Goal: Information Seeking & Learning: Learn about a topic

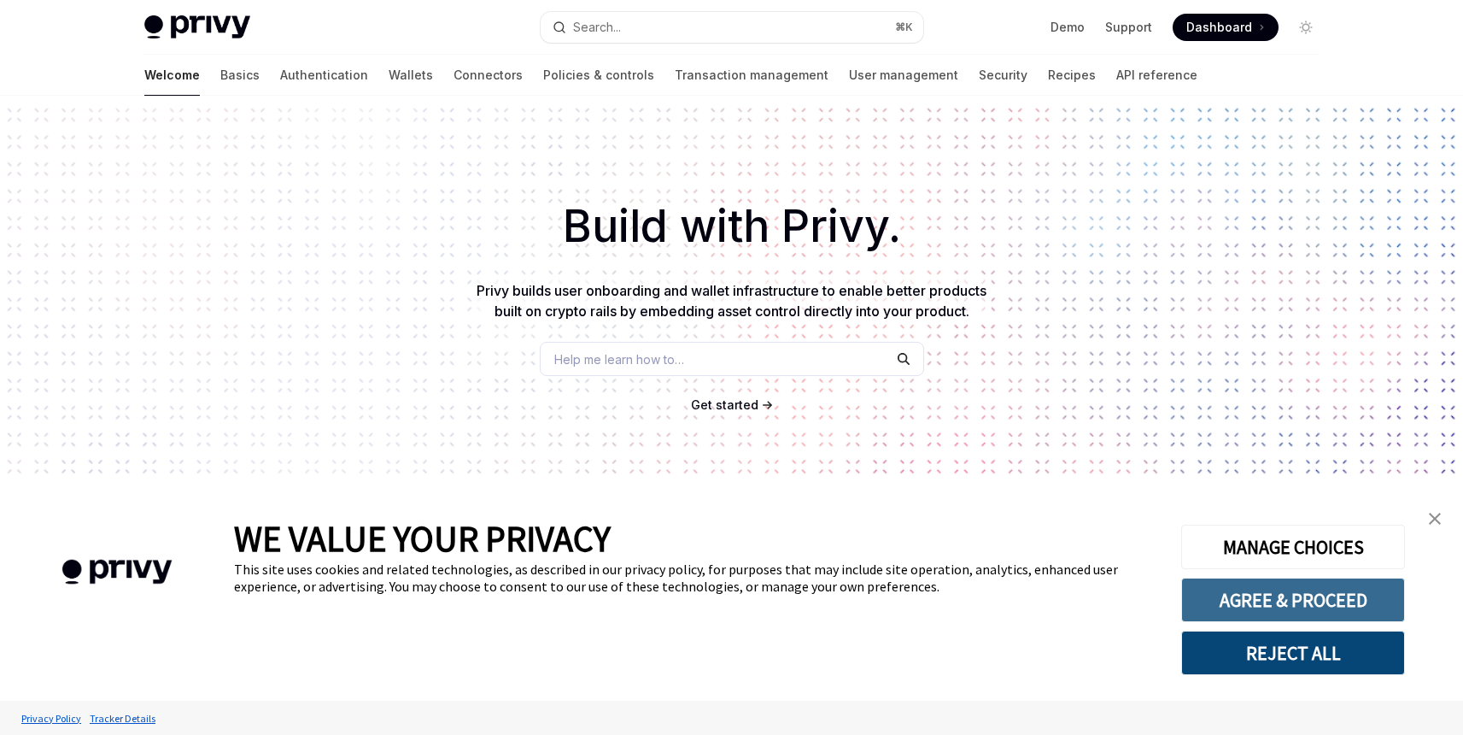
click at [1274, 606] on button "AGREE & PROCEED" at bounding box center [1293, 599] width 224 height 44
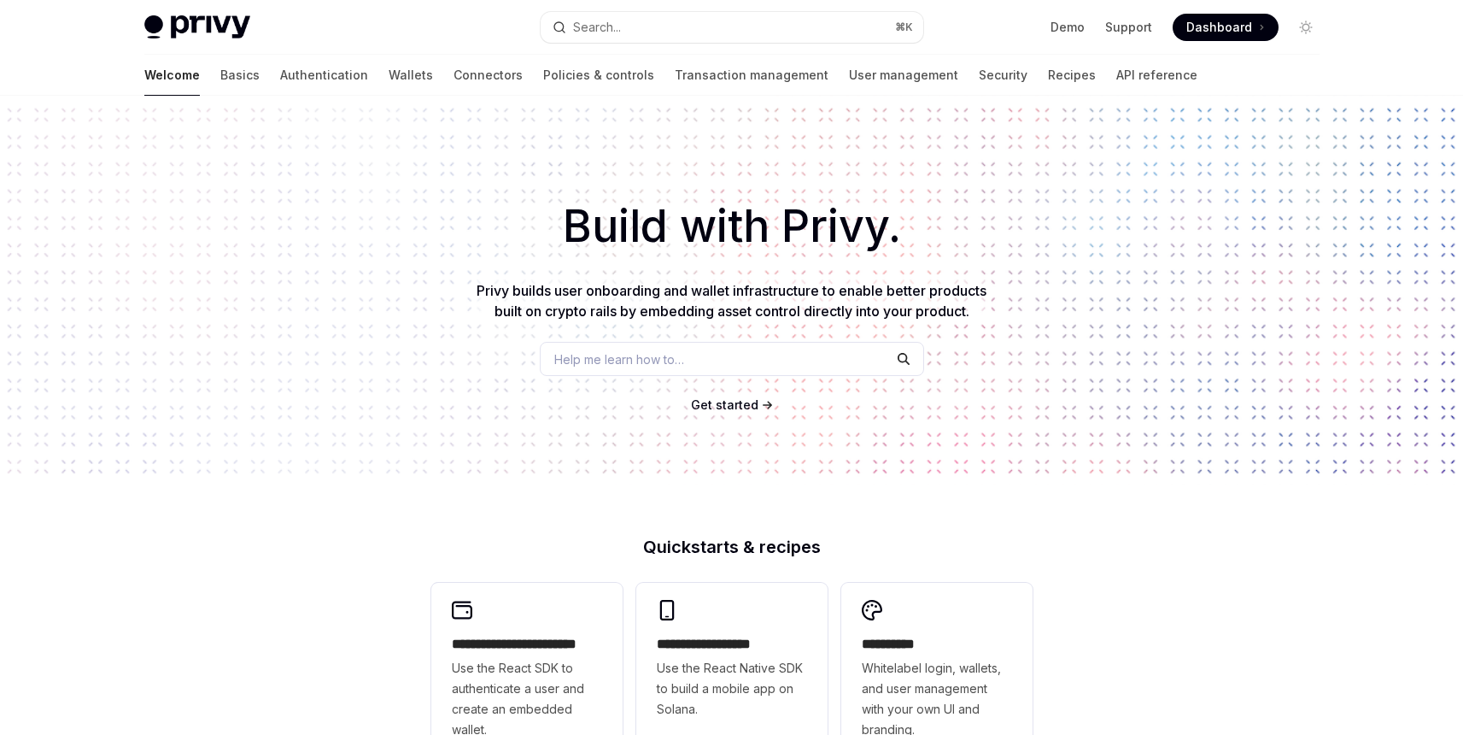
click at [389, 81] on link "Wallets" at bounding box center [411, 75] width 44 height 41
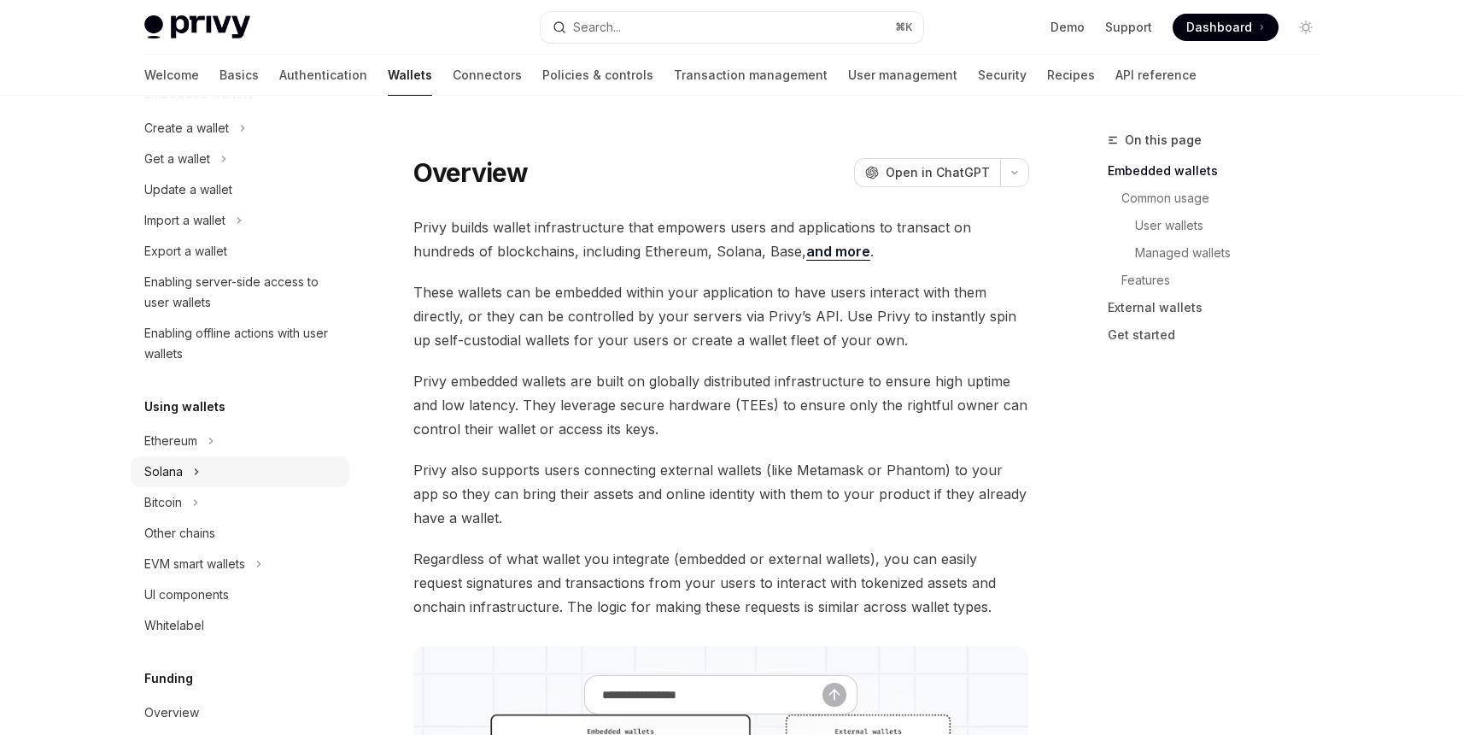
scroll to position [140, 0]
click at [244, 441] on div "Ethereum" at bounding box center [240, 437] width 219 height 31
type textarea "*"
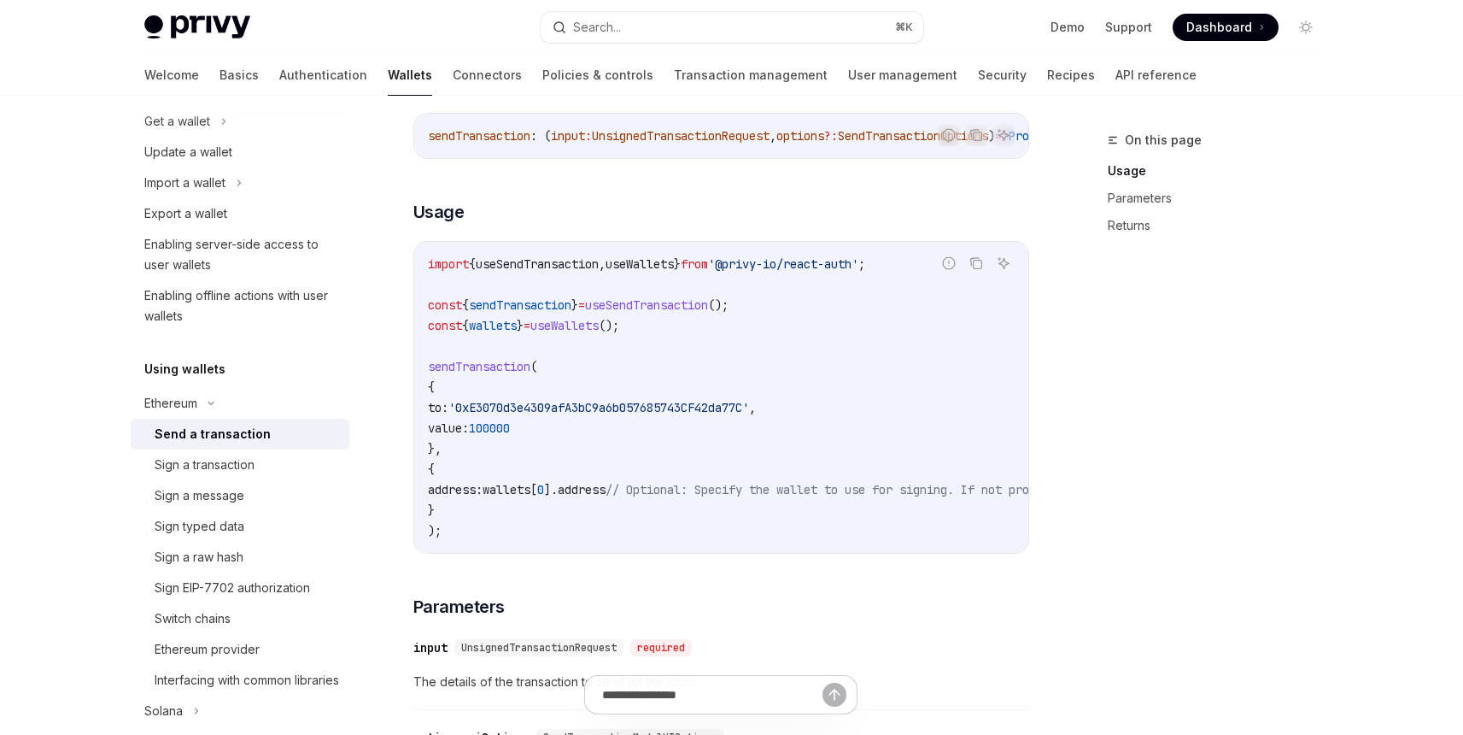
scroll to position [331, 0]
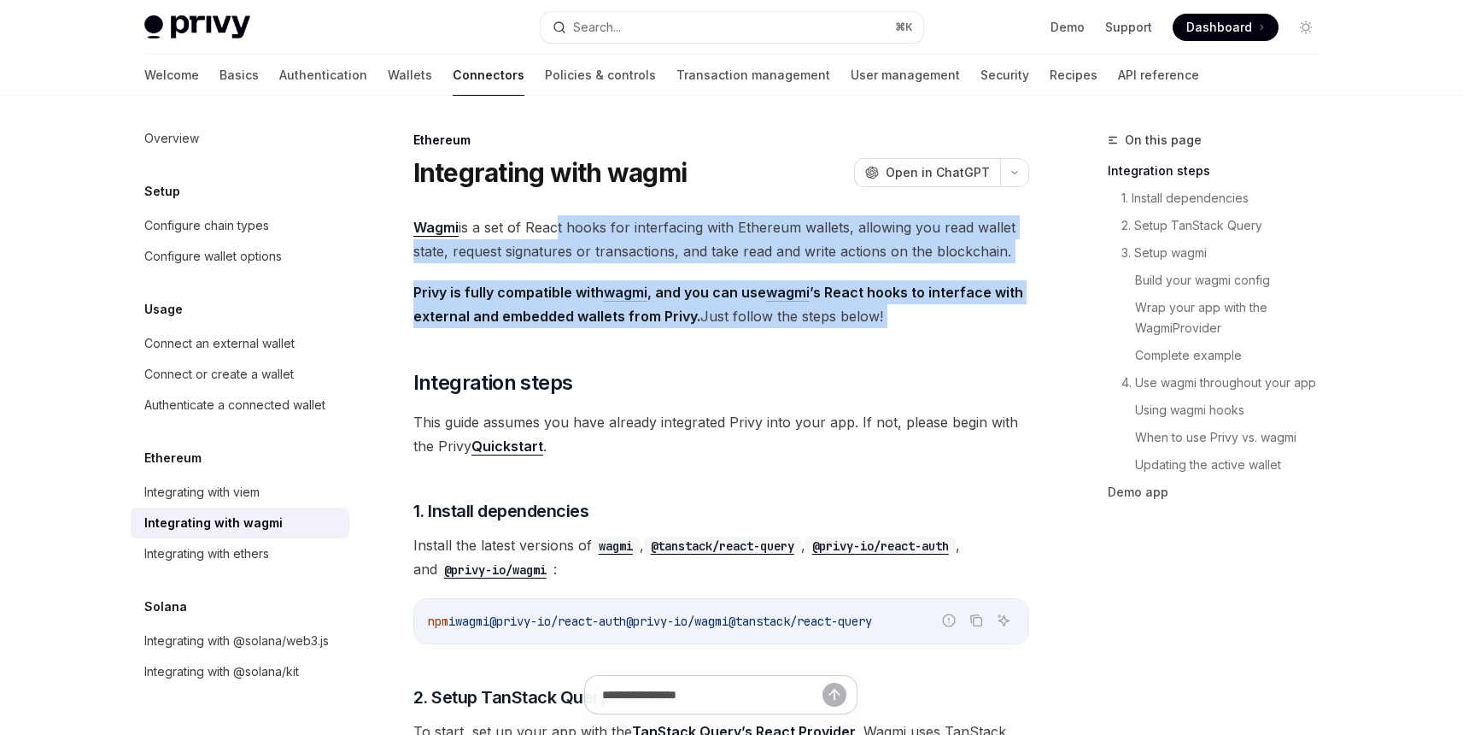
drag, startPoint x: 682, startPoint y: 331, endPoint x: 550, endPoint y: 224, distance: 169.4
click at [550, 224] on span "Wagmi is a set of React hooks for interfacing with Ethereum wallets, allowing y…" at bounding box center [721, 239] width 616 height 48
